Goal: Information Seeking & Learning: Learn about a topic

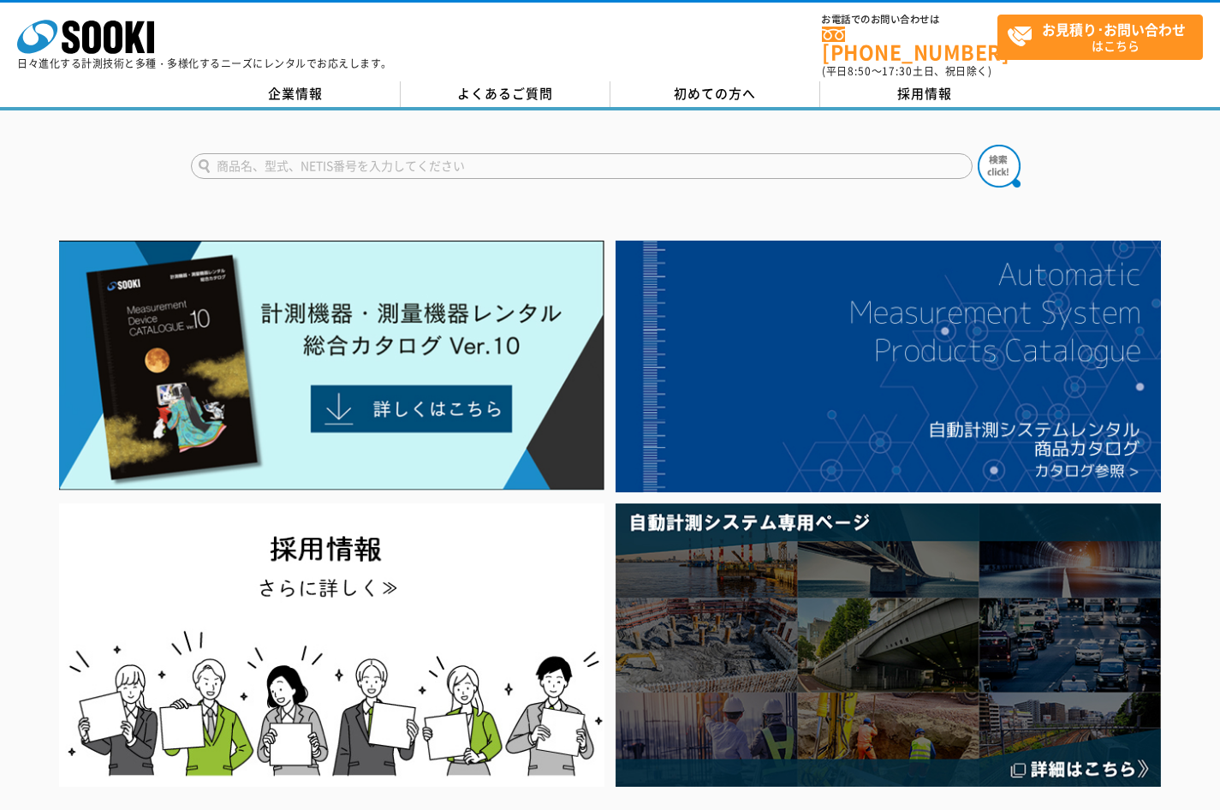
click at [672, 153] on input "text" at bounding box center [582, 166] width 782 height 26
type input "厚さ計"
click at [1009, 162] on img at bounding box center [999, 166] width 43 height 43
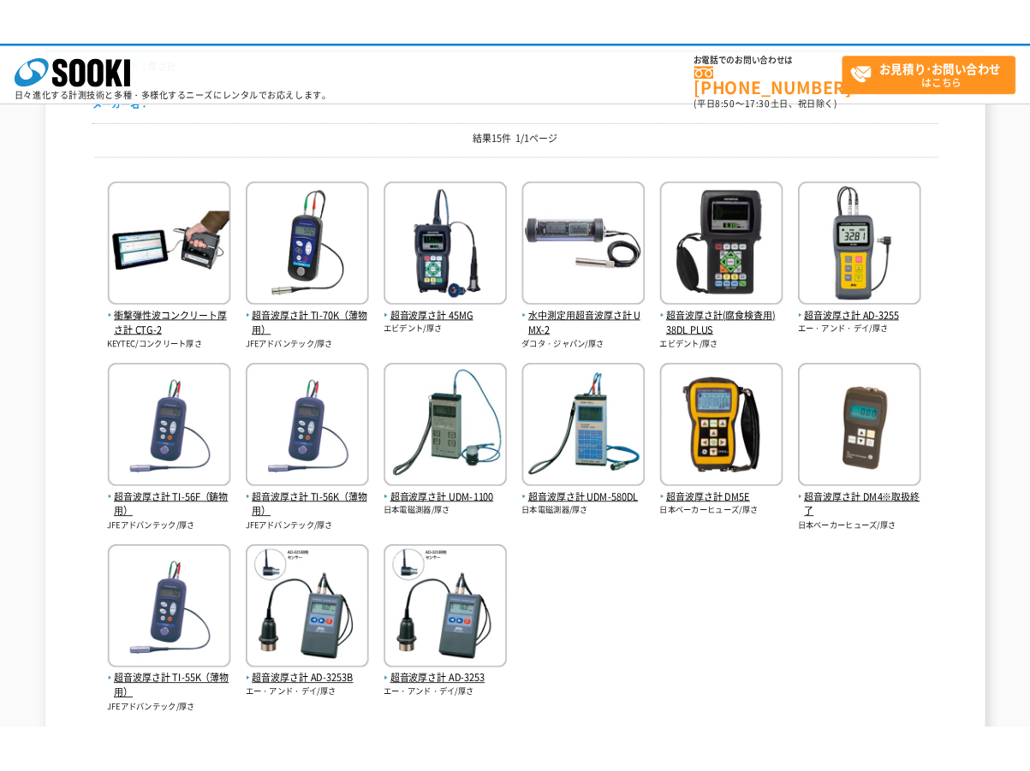
scroll to position [257, 0]
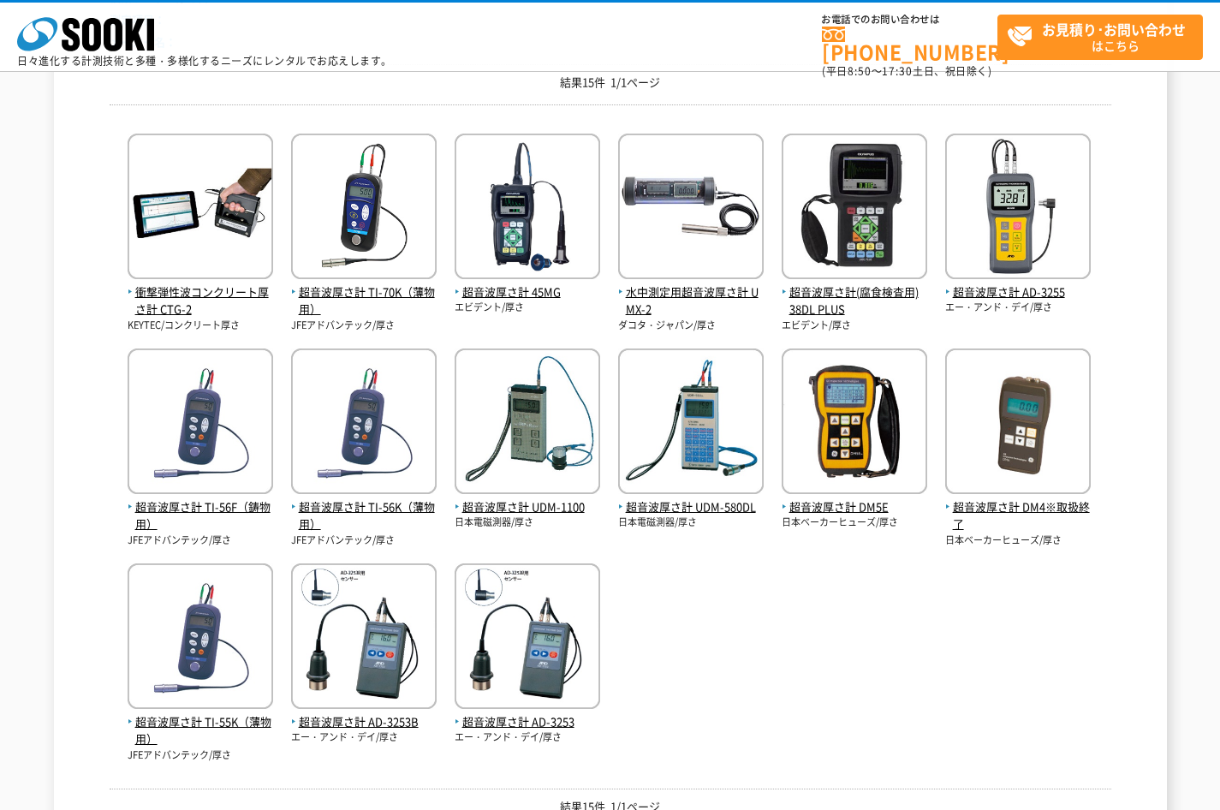
drag, startPoint x: 94, startPoint y: 122, endPoint x: 139, endPoint y: 123, distance: 44.6
click at [197, 134] on div "検索結果 検索ワード： 厚さ計 測定項目： メーカー名： 結果15件 1/1ページ 衝撃弾性波コンクリート厚さ計 CTG-2 KEYTEC/コンクリート厚さ" at bounding box center [610, 381] width 1113 height 895
click at [764, 686] on div "衝撃弾性波コンクリート厚さ計 CTG-2 KEYTEC/コンクリート厚さ 超音波厚さ計 TI-70K（薄物用）" at bounding box center [611, 440] width 1002 height 645
